Goal: Navigation & Orientation: Find specific page/section

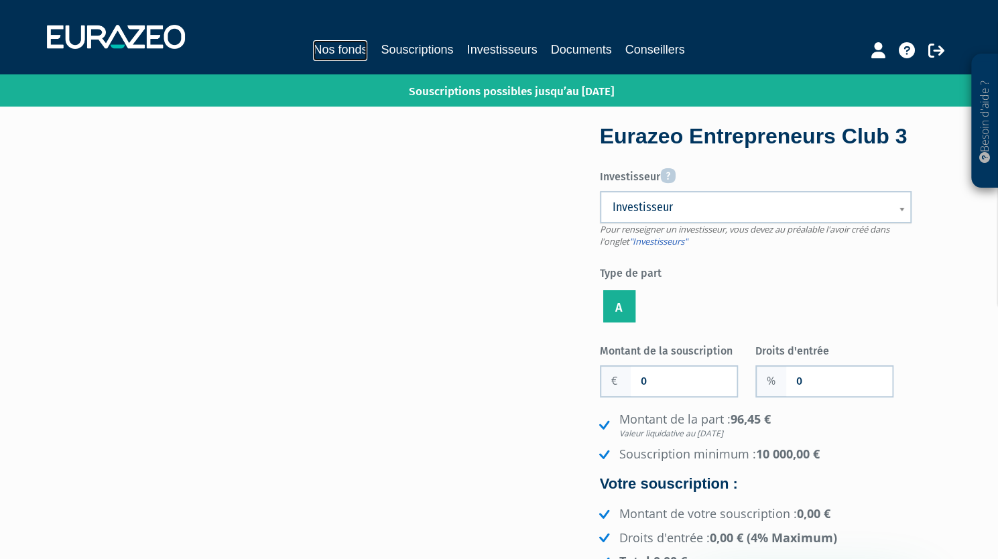
click at [330, 48] on link "Nos fonds" at bounding box center [340, 50] width 54 height 21
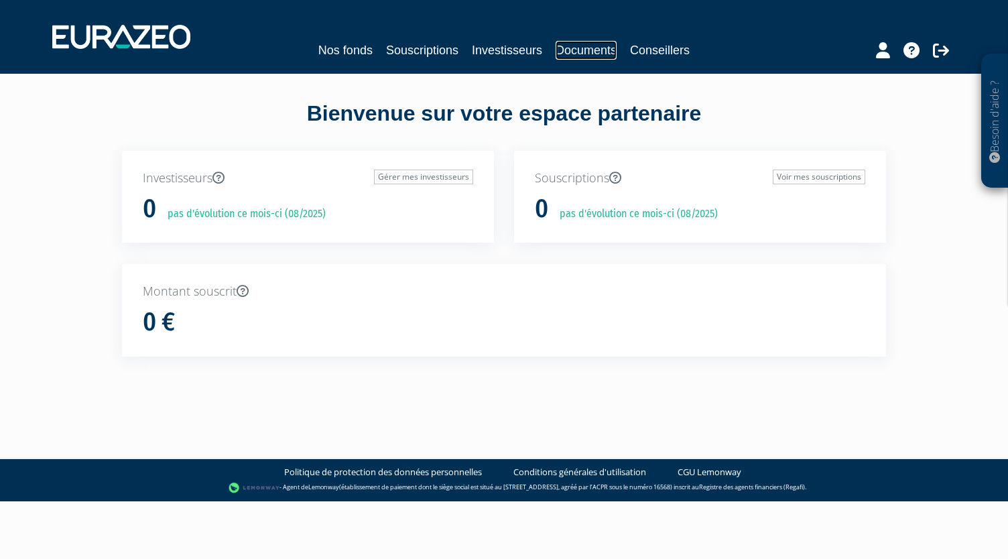
click at [578, 56] on link "Documents" at bounding box center [585, 50] width 61 height 19
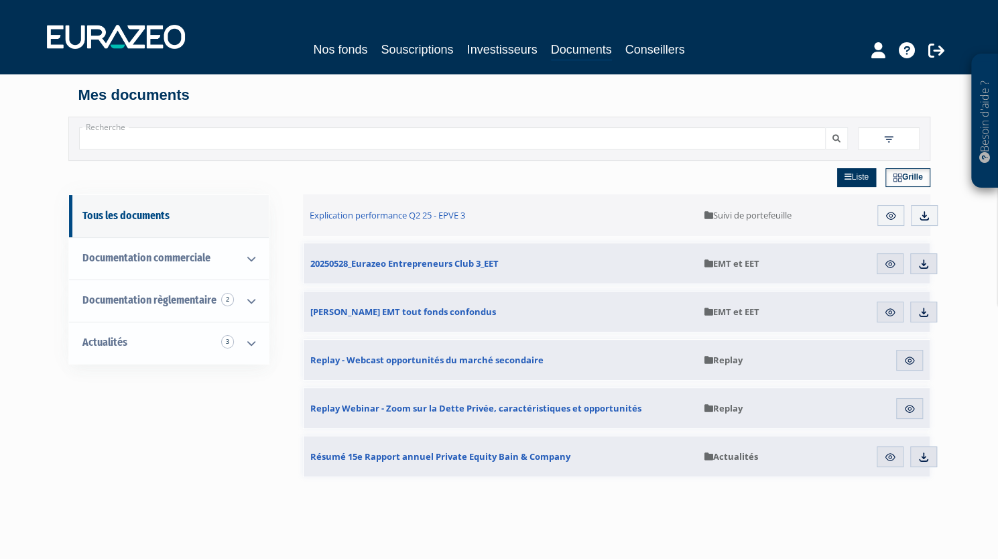
click at [913, 169] on link "Grille" at bounding box center [907, 177] width 45 height 19
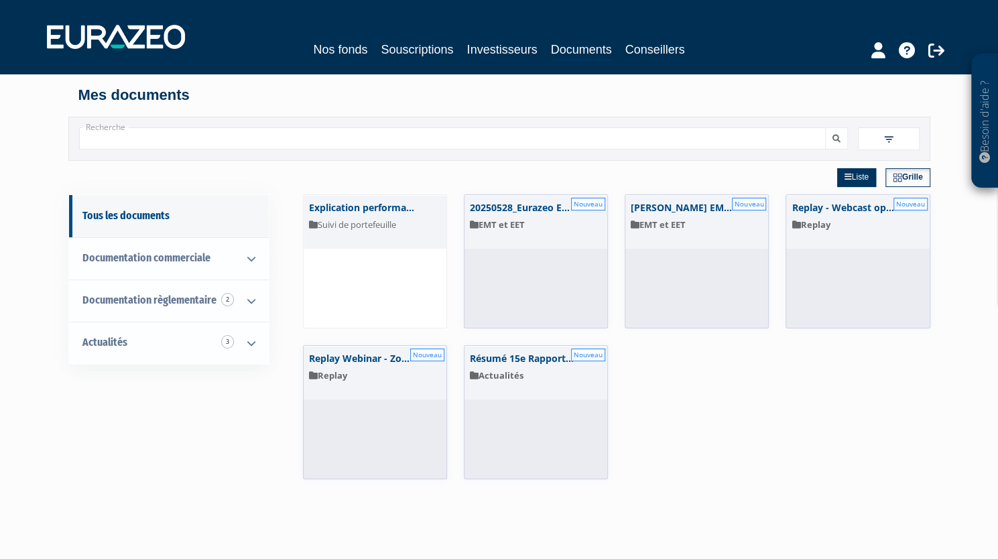
click at [913, 169] on link "Grille" at bounding box center [907, 177] width 45 height 19
click at [856, 182] on link "Liste" at bounding box center [856, 177] width 39 height 19
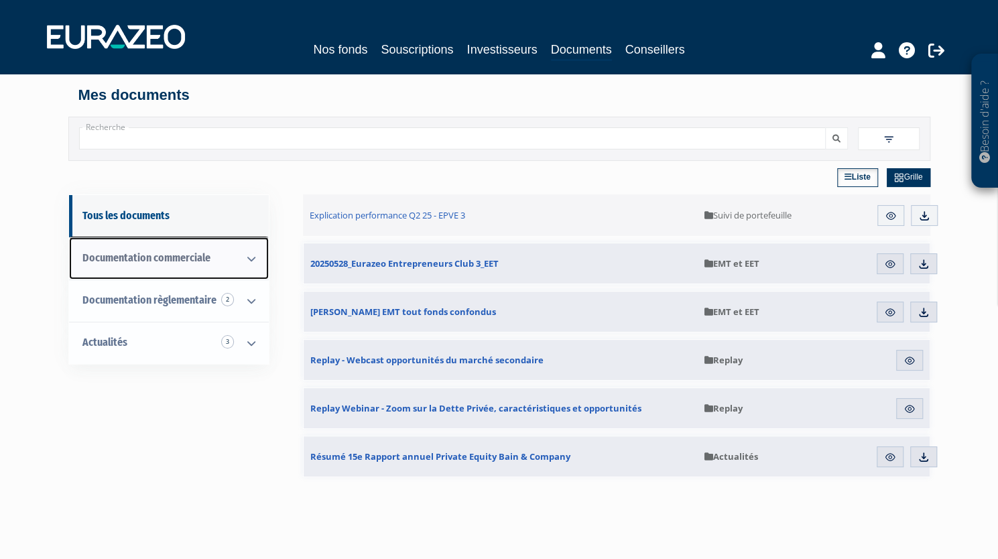
click at [254, 263] on icon at bounding box center [251, 259] width 35 height 42
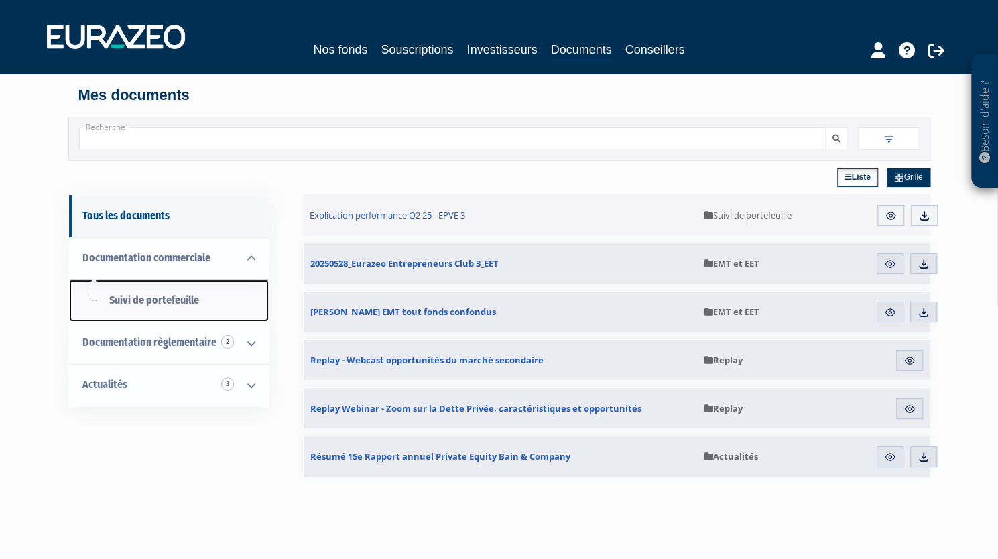
click at [170, 305] on span "Suivi de portefeuille" at bounding box center [154, 299] width 90 height 13
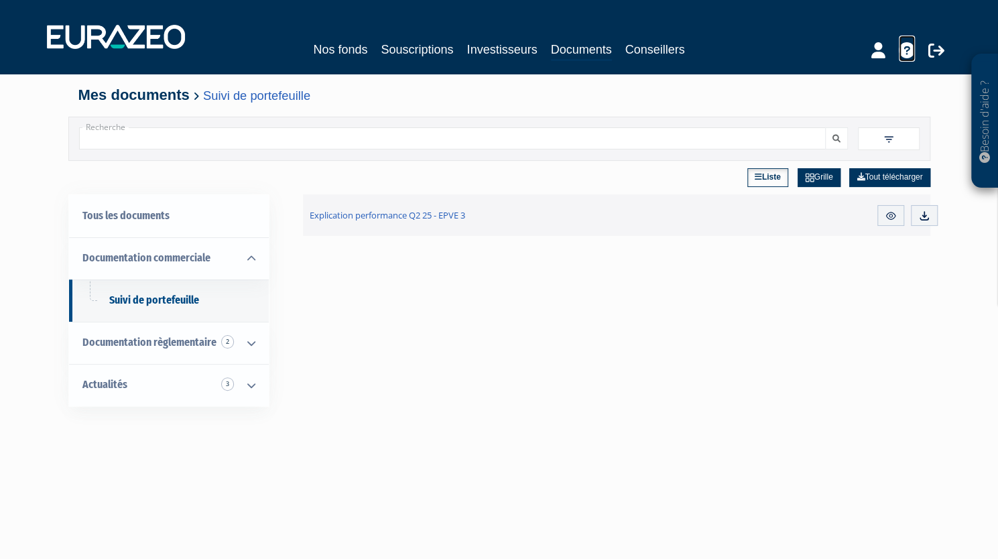
click at [902, 47] on icon at bounding box center [906, 50] width 16 height 16
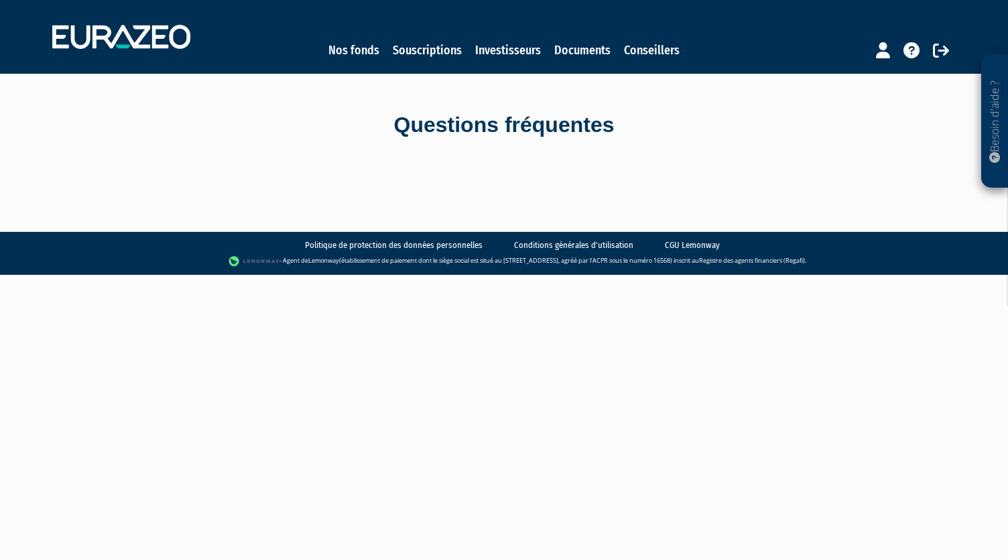
click at [1004, 133] on div "Besoin d'aide ?" at bounding box center [994, 121] width 27 height 134
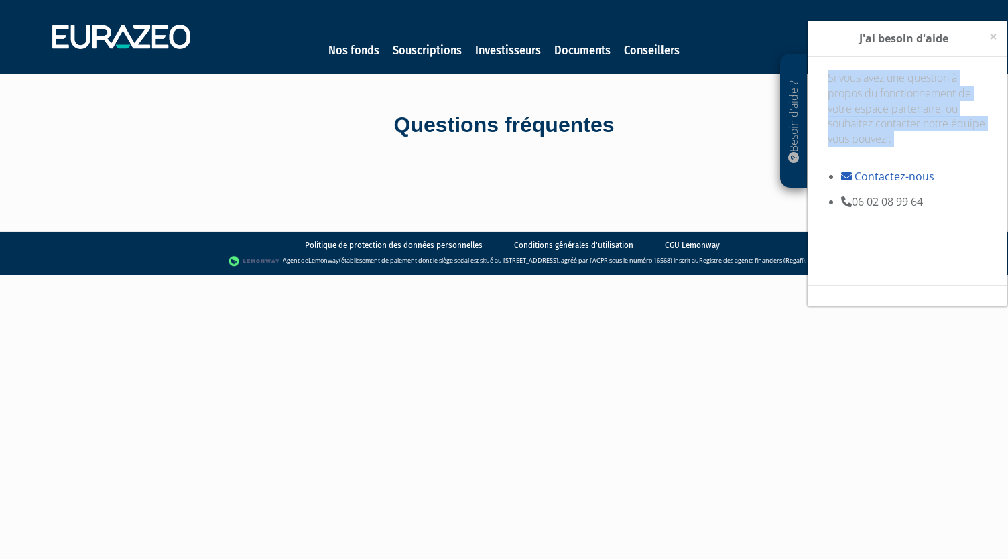
click at [1004, 133] on div "Si vous avez une question à propos du fonctionnement de votre espace partenaire…" at bounding box center [907, 171] width 200 height 228
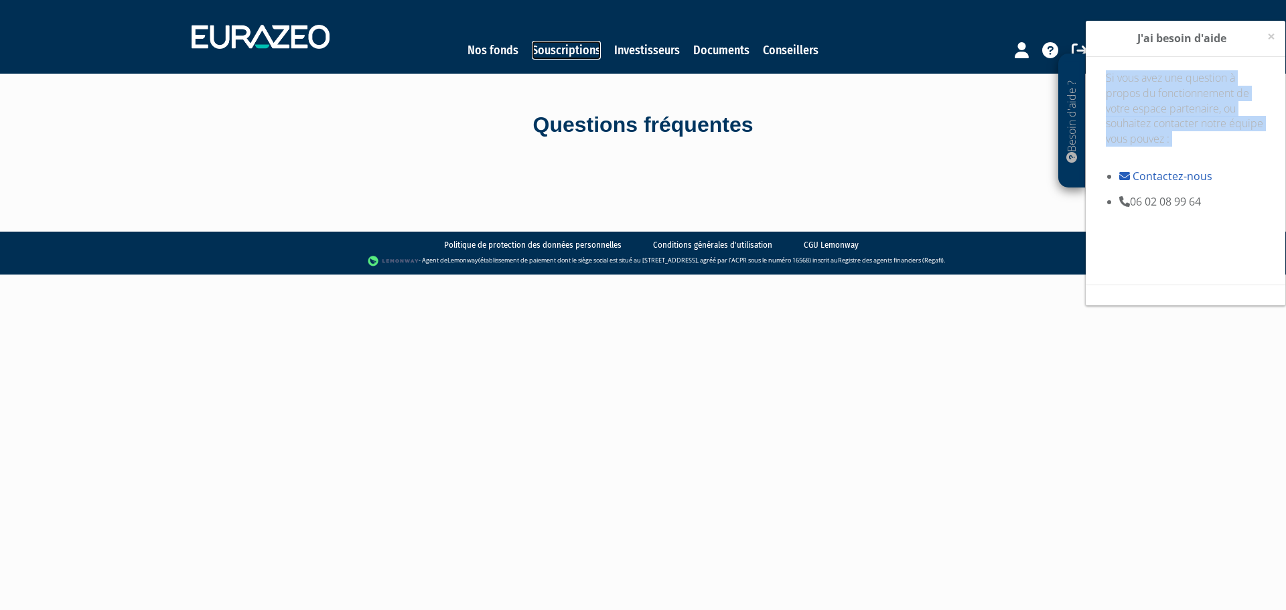
click at [561, 44] on link "Souscriptions" at bounding box center [566, 50] width 69 height 19
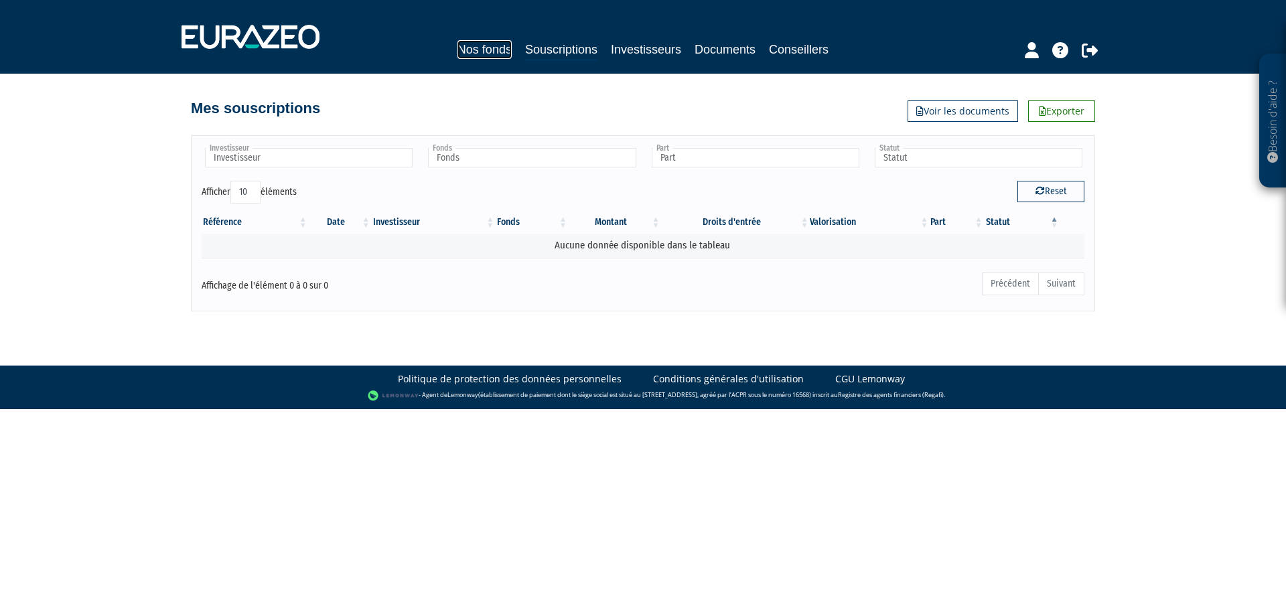
click at [504, 50] on link "Nos fonds" at bounding box center [485, 49] width 54 height 19
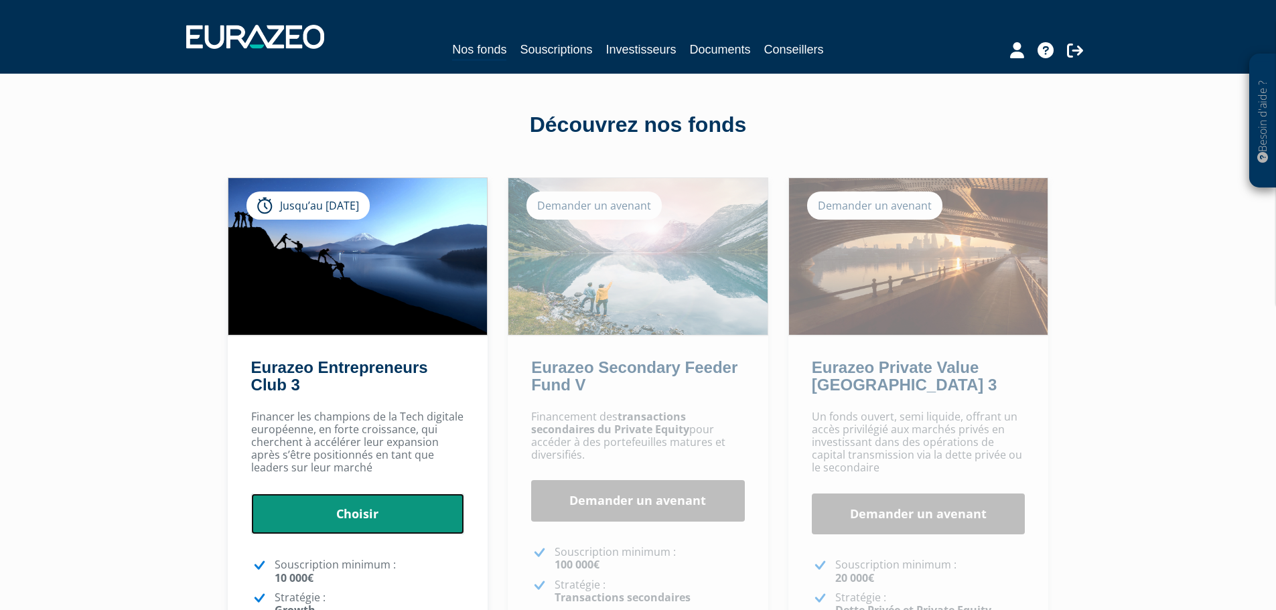
click at [389, 507] on link "Choisir" at bounding box center [358, 515] width 214 height 42
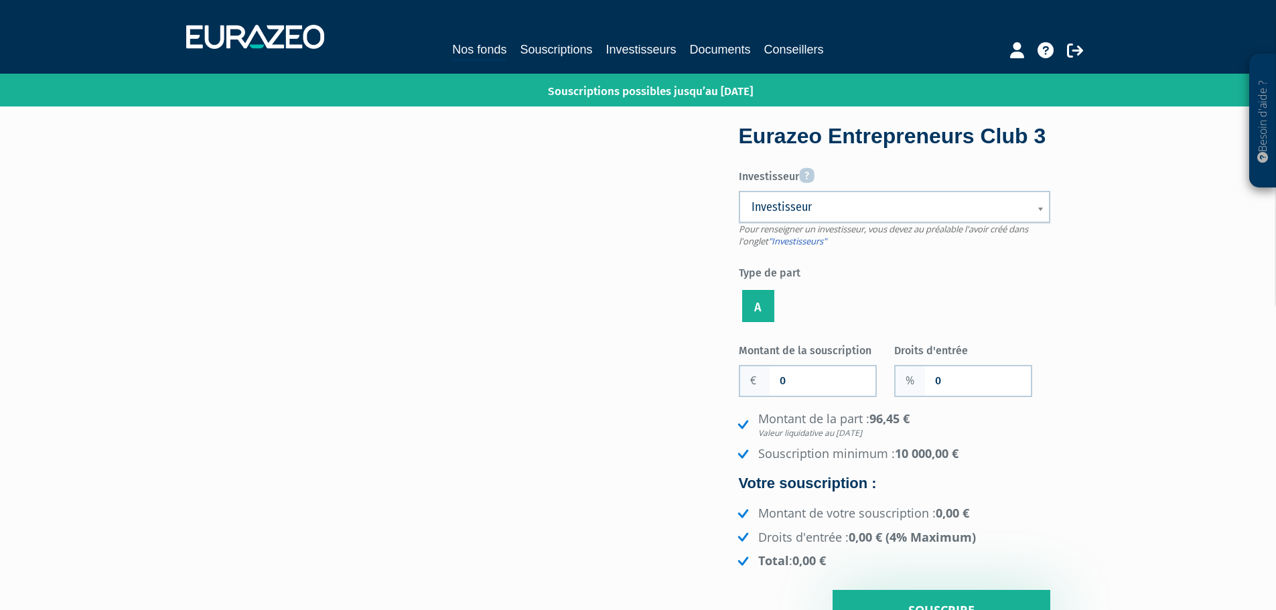
click at [1269, 146] on p "Besoin d'aide ?" at bounding box center [1263, 121] width 15 height 121
